Goal: Task Accomplishment & Management: Use online tool/utility

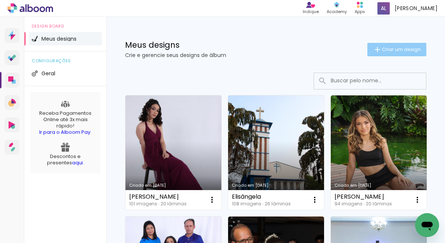
click at [399, 49] on span "Criar um design" at bounding box center [401, 49] width 39 height 5
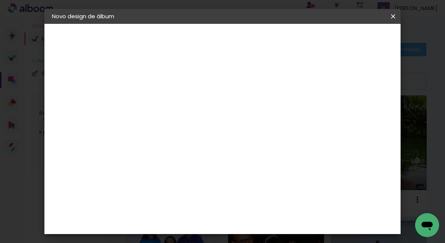
click at [174, 106] on div at bounding box center [174, 106] width 0 height 1
type input "Sofia 15 Anos"
type paper-input "Sofia 15 Anos"
click at [0, 0] on slot "Avançar" at bounding box center [0, 0] width 0 height 0
click at [215, 144] on input at bounding box center [192, 141] width 75 height 9
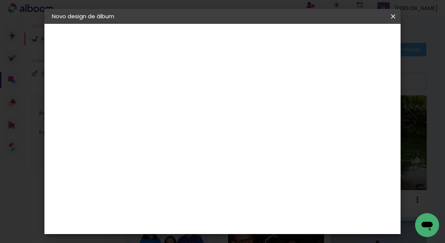
type input "lu"
type paper-input "lu"
click at [217, 168] on div "Luiz Fotógrafo" at bounding box center [194, 169] width 50 height 6
click at [198, 167] on div "Luiz Fotógrafo" at bounding box center [194, 169] width 50 height 6
click at [192, 170] on div "Luiz Fotógrafo" at bounding box center [194, 169] width 50 height 6
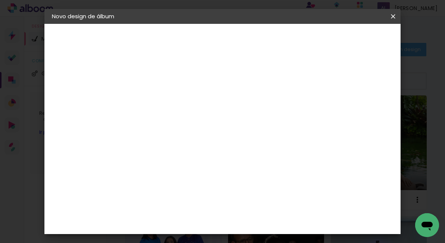
click at [0, 0] on slot "Avançar" at bounding box center [0, 0] width 0 height 0
click at [212, 125] on iron-icon at bounding box center [207, 129] width 9 height 9
click at [262, 122] on paper-item "Encadernados" at bounding box center [270, 123] width 149 height 15
type input "Encadernados"
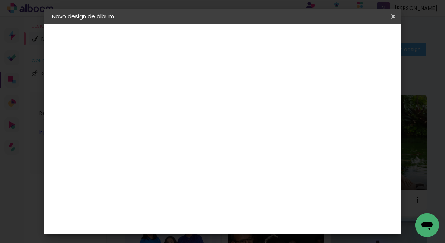
click at [224, 89] on span "20 x 50" at bounding box center [207, 92] width 35 height 15
click at [0, 0] on slot "Avançar" at bounding box center [0, 0] width 0 height 0
click at [346, 43] on span "Iniciar design" at bounding box center [330, 42] width 32 height 10
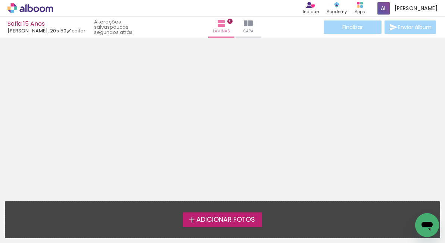
click at [239, 217] on span "Adicionar Fotos" at bounding box center [225, 220] width 59 height 7
click at [0, 0] on input "file" at bounding box center [0, 0] width 0 height 0
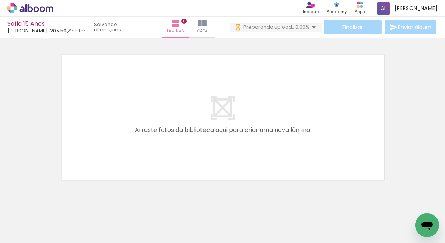
scroll to position [0, 367]
drag, startPoint x: 103, startPoint y: 239, endPoint x: 210, endPoint y: 244, distance: 107.6
click at [210, 243] on html "link( href="../../bower_components/polymer/polymer.html" rel="import" ) picture…" at bounding box center [222, 121] width 445 height 243
drag, startPoint x: 158, startPoint y: 240, endPoint x: 185, endPoint y: 245, distance: 27.2
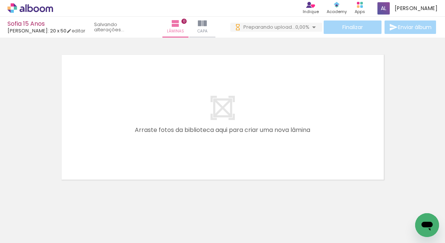
click at [185, 243] on html "link( href="../../bower_components/polymer/polymer.html" rel="import" ) picture…" at bounding box center [222, 121] width 445 height 243
drag, startPoint x: 167, startPoint y: 240, endPoint x: 306, endPoint y: 250, distance: 139.2
click at [306, 243] on html "link( href="../../bower_components/polymer/polymer.html" rel="import" ) picture…" at bounding box center [222, 121] width 445 height 243
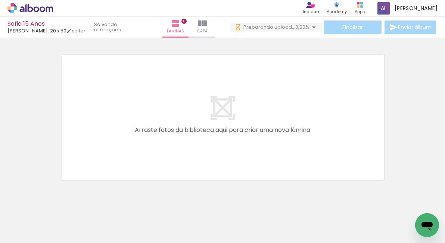
drag, startPoint x: 174, startPoint y: 241, endPoint x: 181, endPoint y: 239, distance: 7.3
click at [277, 243] on html "link( href="../../bower_components/polymer/polymer.html" rel="import" ) picture…" at bounding box center [222, 121] width 445 height 243
drag, startPoint x: 180, startPoint y: 240, endPoint x: 205, endPoint y: 240, distance: 24.3
click at [61, 240] on iron-horizontal-list at bounding box center [53, 220] width 15 height 47
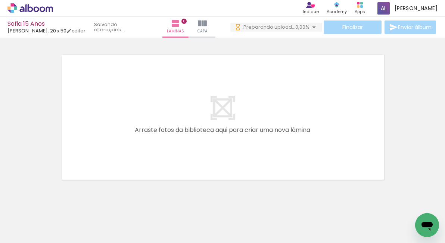
scroll to position [0, 0]
drag, startPoint x: 189, startPoint y: 241, endPoint x: 206, endPoint y: 241, distance: 17.2
click at [61, 241] on iron-horizontal-list at bounding box center [53, 220] width 15 height 47
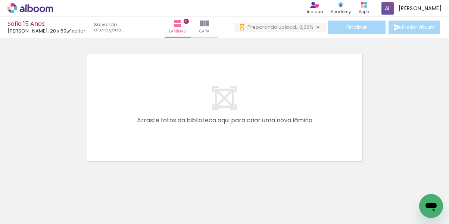
drag, startPoint x: 155, startPoint y: 219, endPoint x: 230, endPoint y: 218, distance: 75.1
click at [61, 218] on iron-horizontal-list at bounding box center [53, 200] width 15 height 47
drag, startPoint x: 195, startPoint y: 222, endPoint x: 228, endPoint y: 221, distance: 32.9
click at [61, 221] on iron-horizontal-list at bounding box center [53, 200] width 15 height 47
drag, startPoint x: 225, startPoint y: 221, endPoint x: 245, endPoint y: 221, distance: 19.4
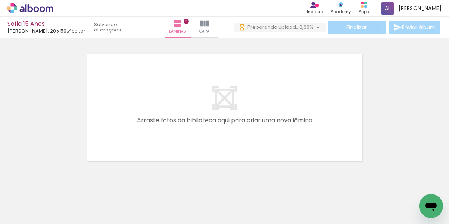
click at [61, 221] on iron-horizontal-list at bounding box center [53, 200] width 15 height 47
drag, startPoint x: 199, startPoint y: 221, endPoint x: 234, endPoint y: 220, distance: 35.1
click at [61, 220] on iron-horizontal-list at bounding box center [53, 200] width 15 height 47
drag, startPoint x: 233, startPoint y: 221, endPoint x: 136, endPoint y: 223, distance: 97.1
click at [61, 223] on iron-horizontal-list at bounding box center [53, 200] width 15 height 47
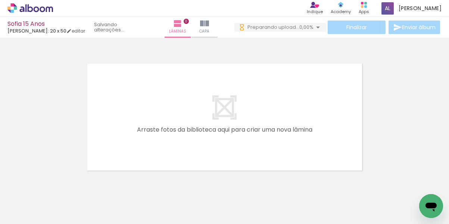
drag, startPoint x: 96, startPoint y: 221, endPoint x: 217, endPoint y: 222, distance: 121.7
click at [61, 222] on iron-horizontal-list at bounding box center [53, 200] width 15 height 47
